Goal: Transaction & Acquisition: Purchase product/service

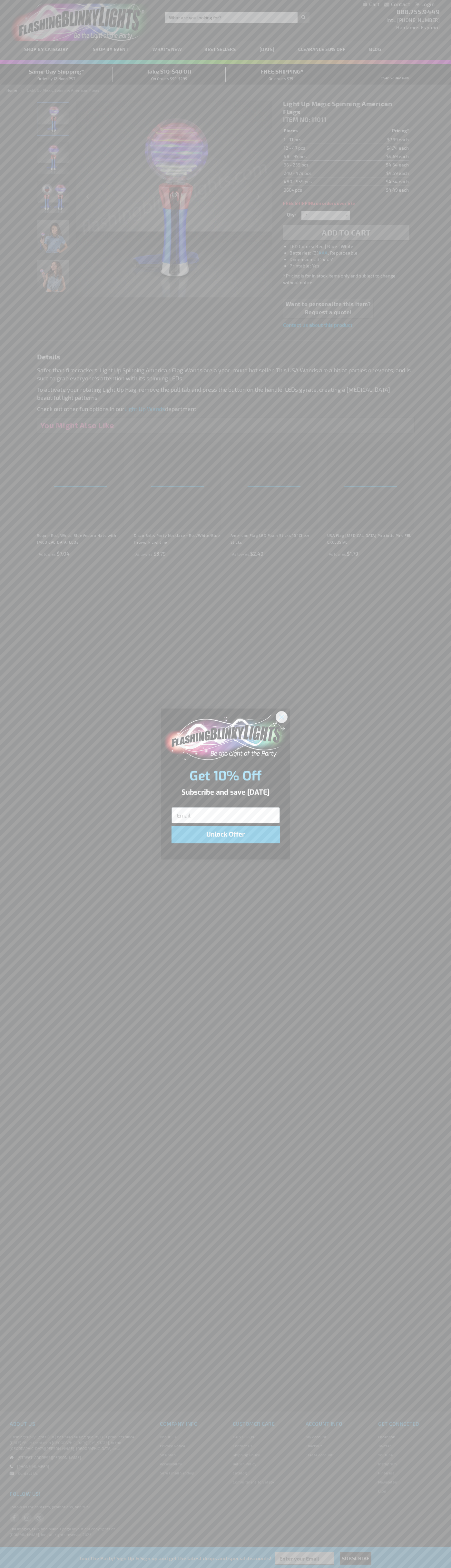
click at [282, 717] on icon "Close dialog" at bounding box center [281, 716] width 4 height 4
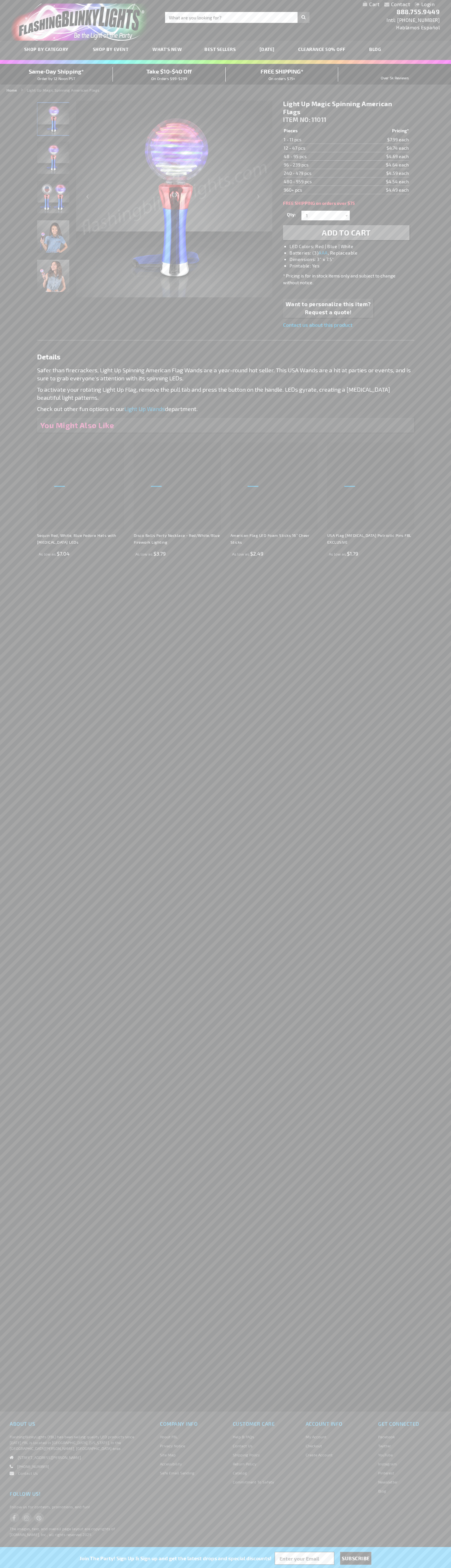
click at [353, 246] on li "LED Colors: Red | Blue | White" at bounding box center [352, 247] width 126 height 7
click at [346, 233] on span "Add to Cart" at bounding box center [346, 232] width 49 height 9
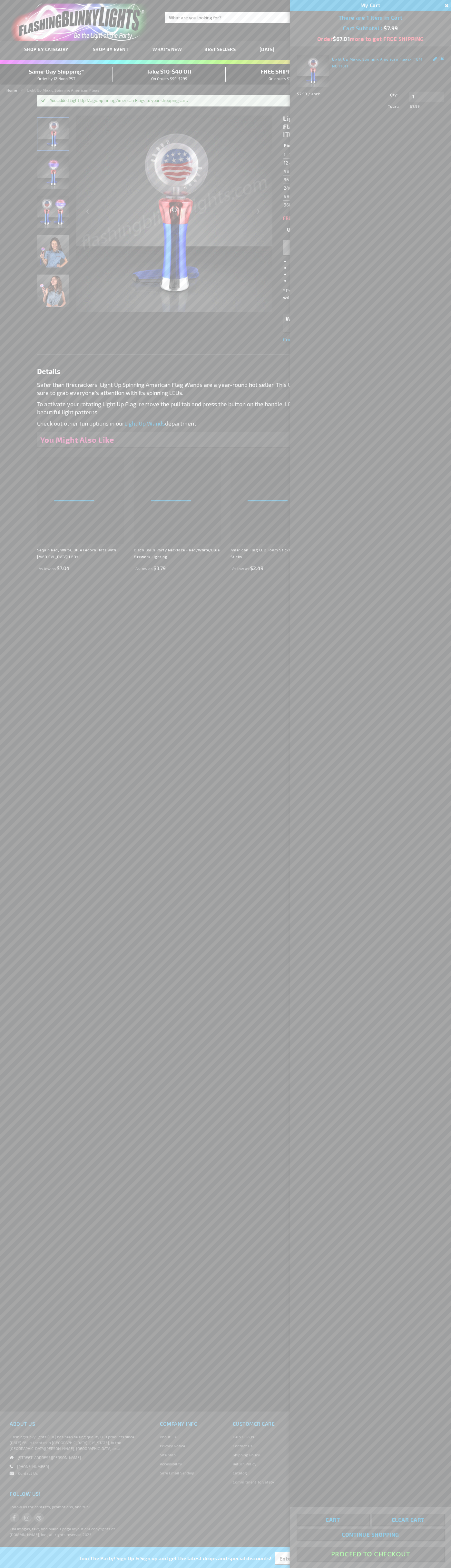
click at [370, 1554] on button "Proceed To Checkout" at bounding box center [371, 1554] width 148 height 15
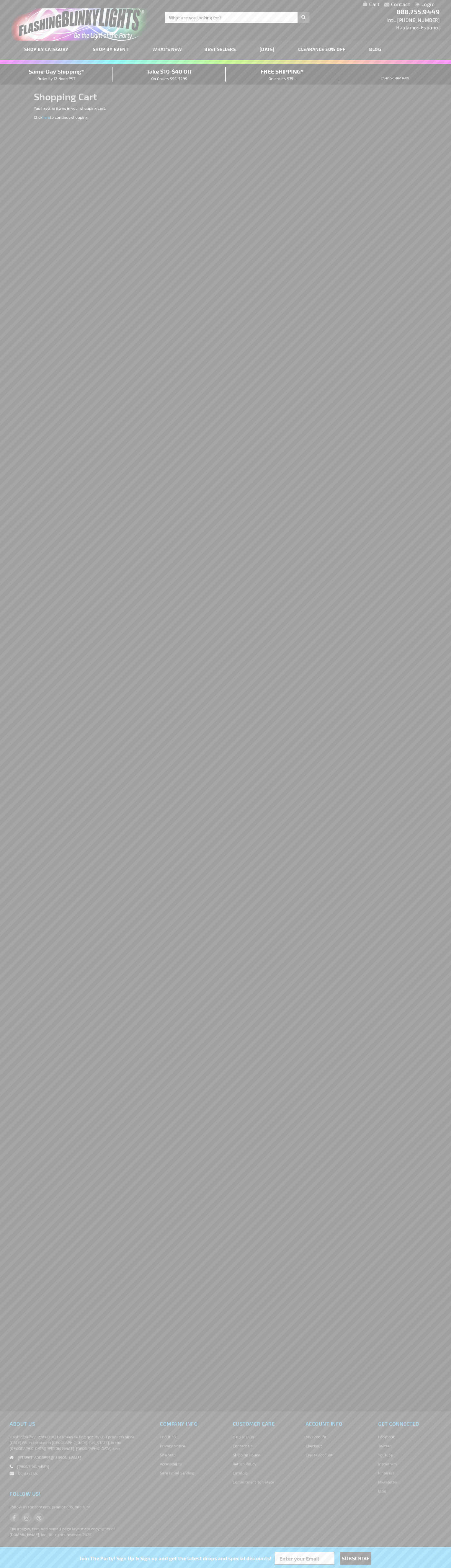
click at [57, 74] on span "Same-Day Shipping*" at bounding box center [56, 71] width 55 height 7
click at [449, 21] on div "Toggle Nav Search Search × Search 888.755.9449 Intl: 818-753-8303 Hablamos Espa…" at bounding box center [226, 20] width 451 height 40
click at [430, 472] on div "Contact Compare Products Login Skip to Content My Cart My Cart Close You have n…" at bounding box center [226, 784] width 451 height 1568
click at [135, 1568] on html "The store will not work correctly when cookies are disabled. Contact Compare Pr…" at bounding box center [226, 784] width 451 height 1568
click at [12, 206] on div "Contact Compare Products Login Skip to Content My Cart My Cart Close You have n…" at bounding box center [226, 784] width 451 height 1568
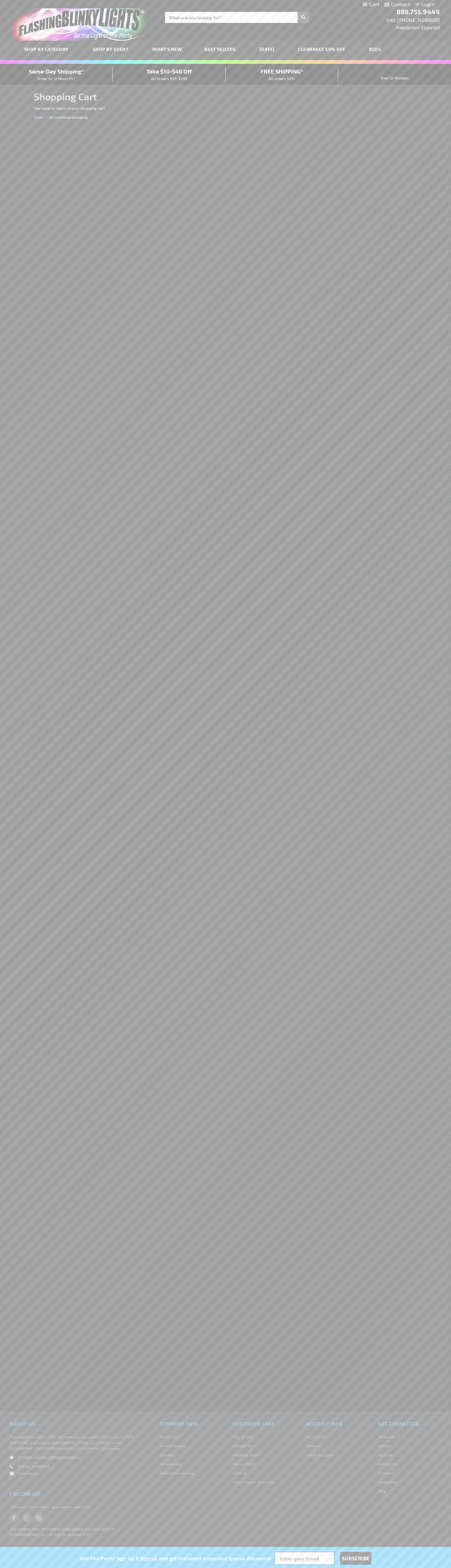
click at [57, 74] on span "Same-Day Shipping*" at bounding box center [56, 71] width 55 height 7
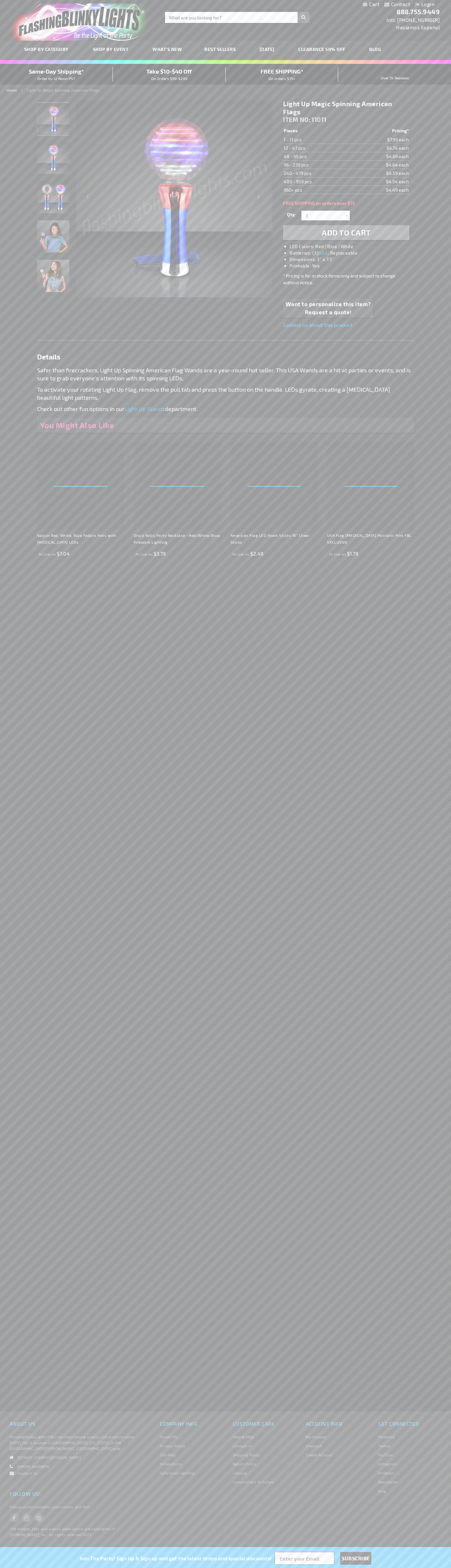
click at [353, 246] on li "LED Colors: Red | Blue | White" at bounding box center [352, 247] width 126 height 7
click at [298, 119] on span "ITEM NO:" at bounding box center [296, 119] width 27 height 7
click at [318, 140] on td "1 - 11 pcs" at bounding box center [318, 140] width 69 height 8
click at [318, 148] on td "12 - 47 pcs" at bounding box center [318, 148] width 69 height 8
click at [318, 156] on td "48 - 95 pcs" at bounding box center [318, 156] width 69 height 8
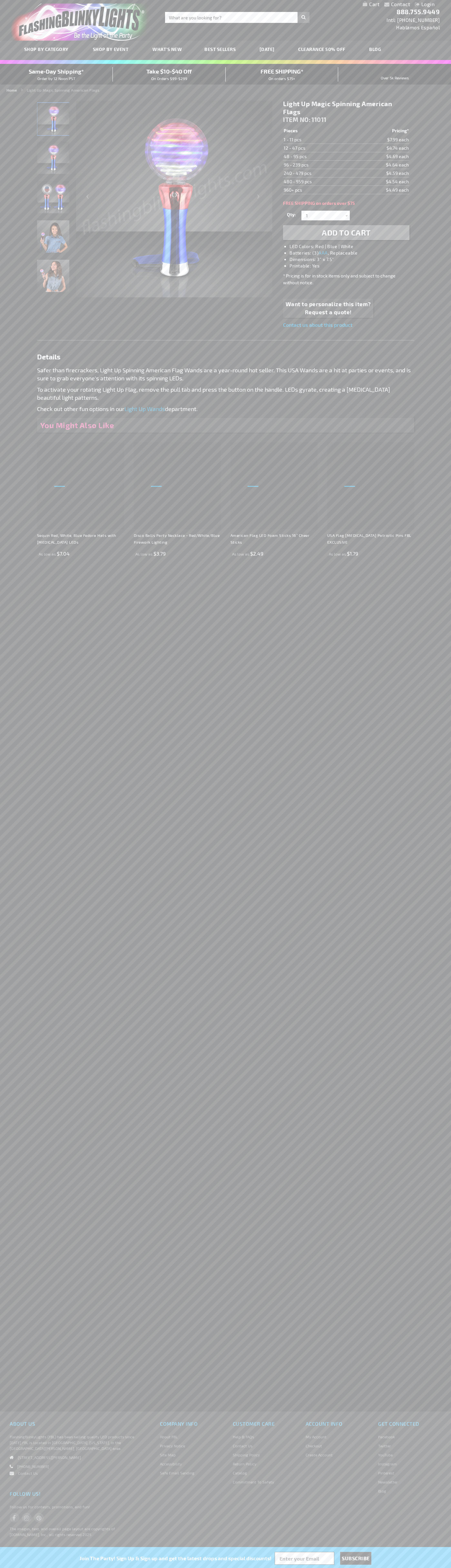
click at [318, 165] on td "96 - 239 pcs" at bounding box center [318, 165] width 69 height 8
